Goal: Task Accomplishment & Management: Manage account settings

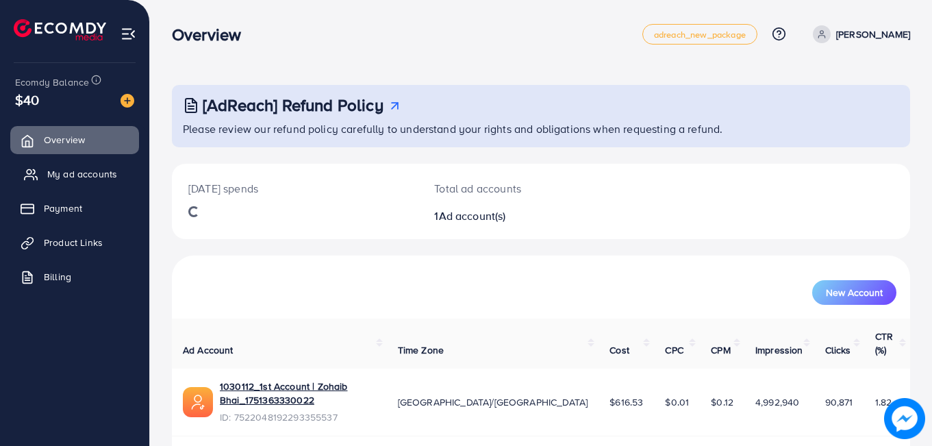
click at [88, 175] on span "My ad accounts" at bounding box center [82, 174] width 70 height 14
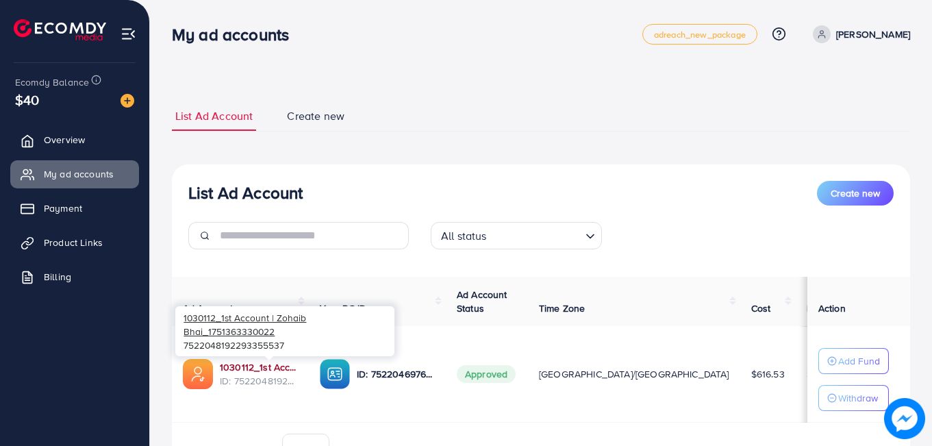
click at [240, 369] on link "1030112_1st Account | Zohaib Bhai_1751363330022" at bounding box center [259, 367] width 78 height 14
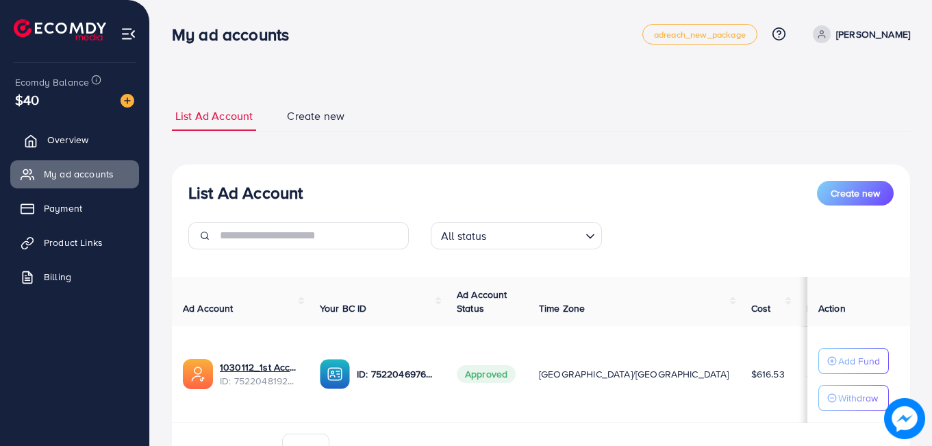
click at [72, 140] on span "Overview" at bounding box center [67, 140] width 41 height 14
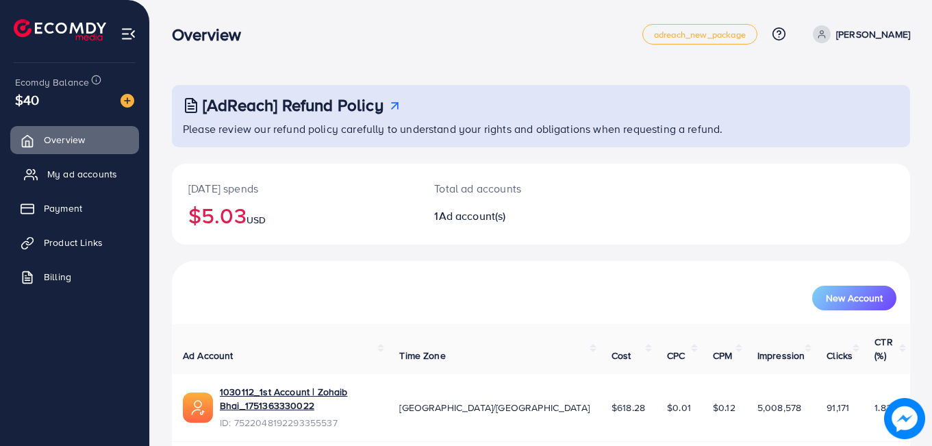
click at [74, 168] on span "My ad accounts" at bounding box center [82, 174] width 70 height 14
